Goal: Find specific page/section: Find specific page/section

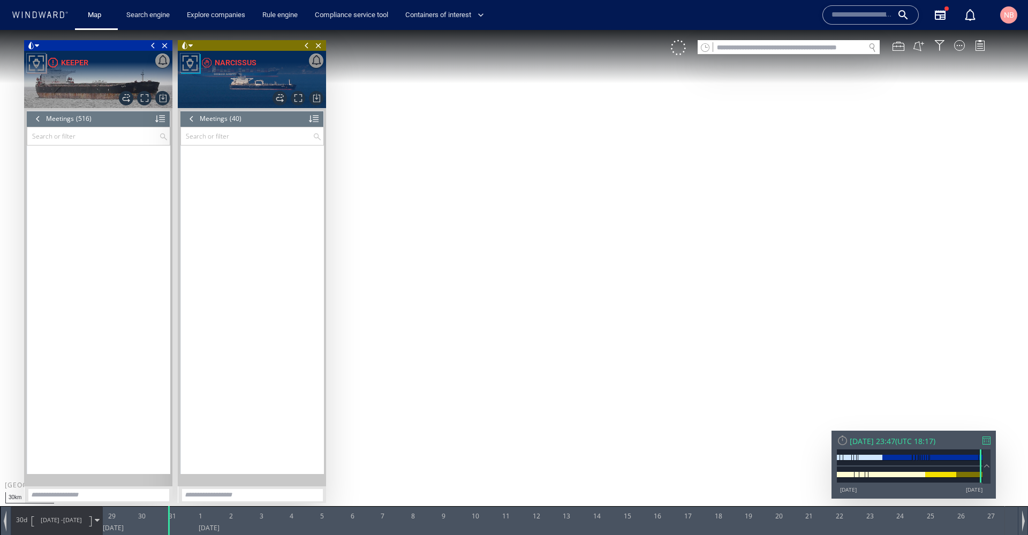
scroll to position [1148, 0]
